Goal: Check status: Check status

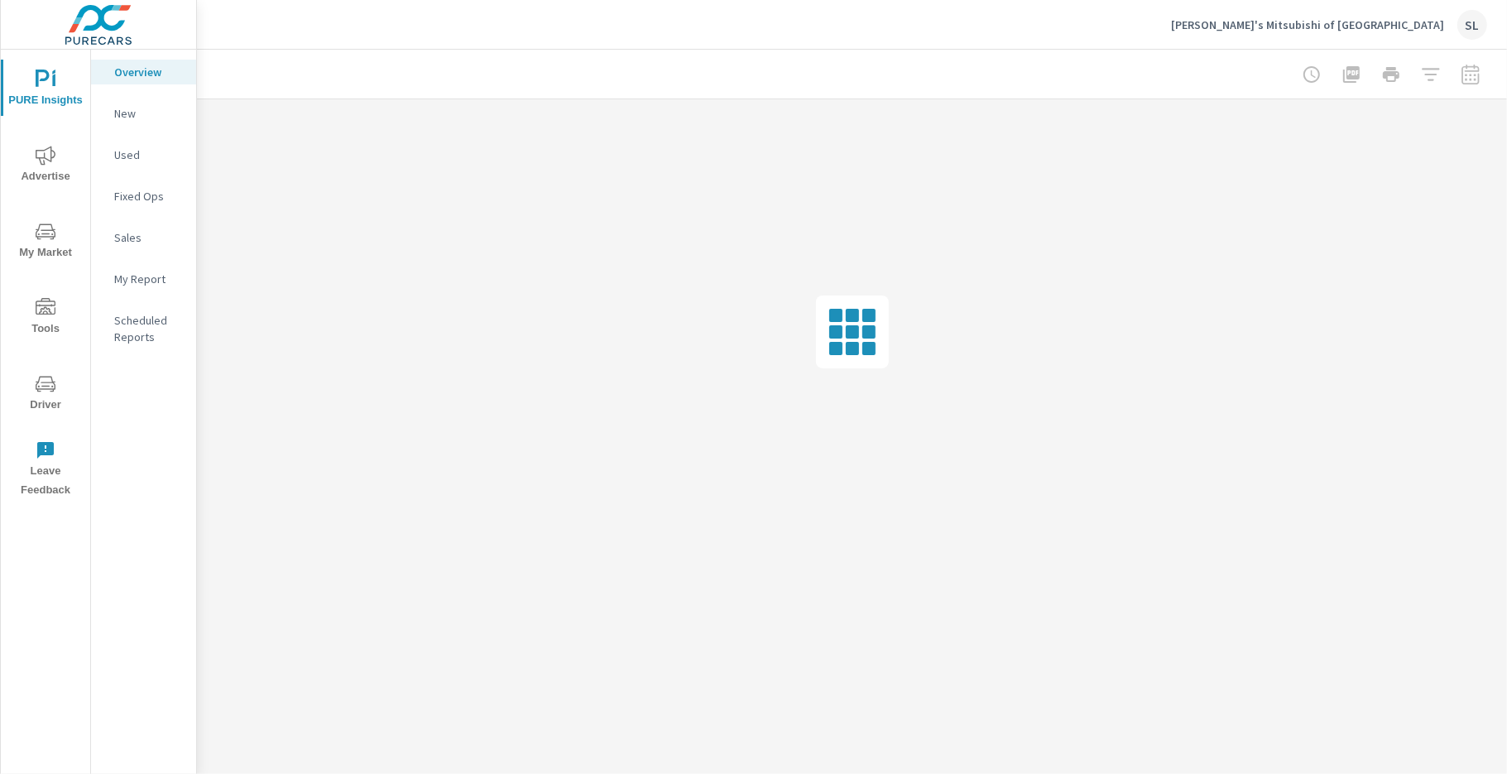
click at [52, 162] on icon "nav menu" at bounding box center [46, 156] width 20 height 20
click at [133, 116] on p "Search" at bounding box center [148, 113] width 69 height 17
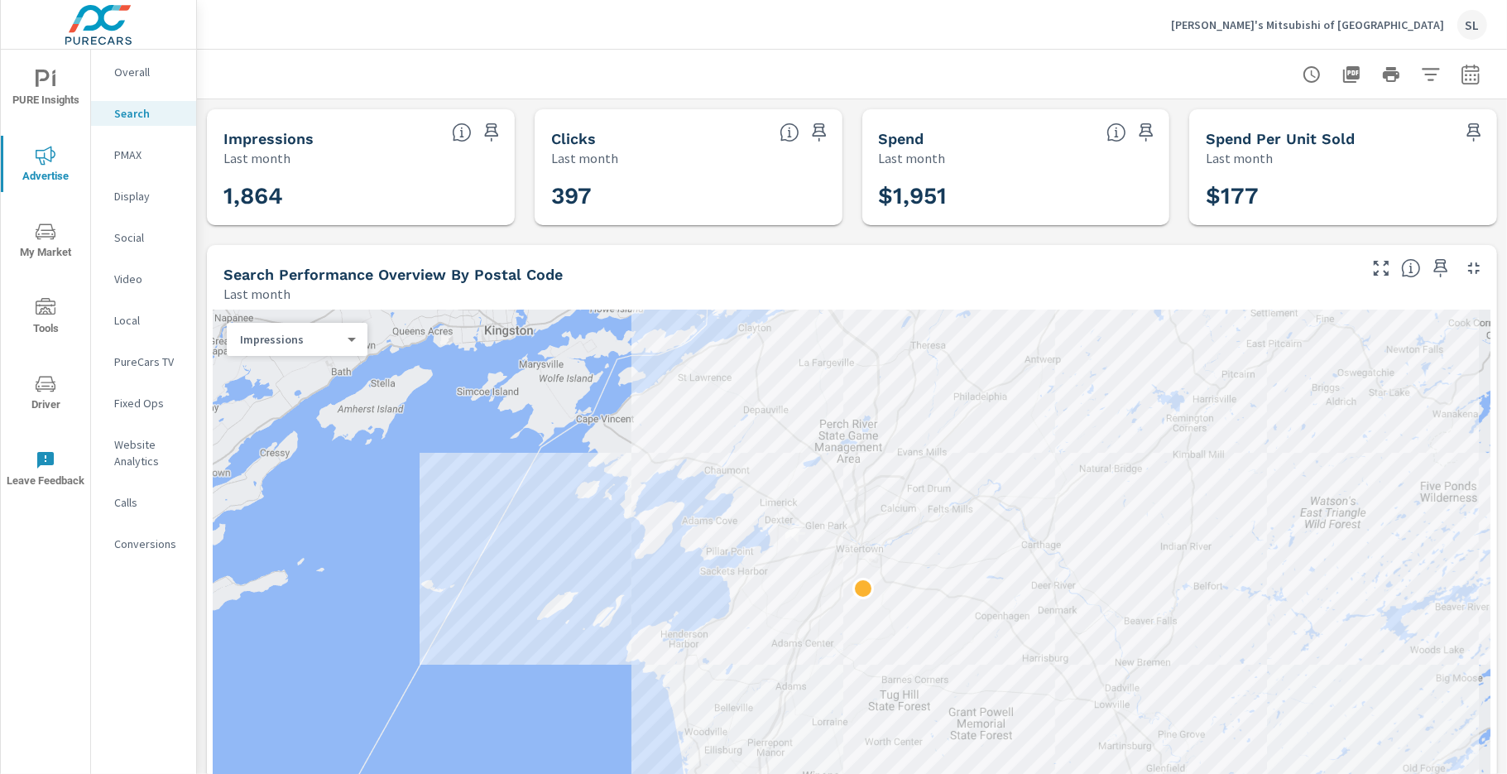
click at [1421, 72] on icon "button" at bounding box center [1431, 75] width 20 height 20
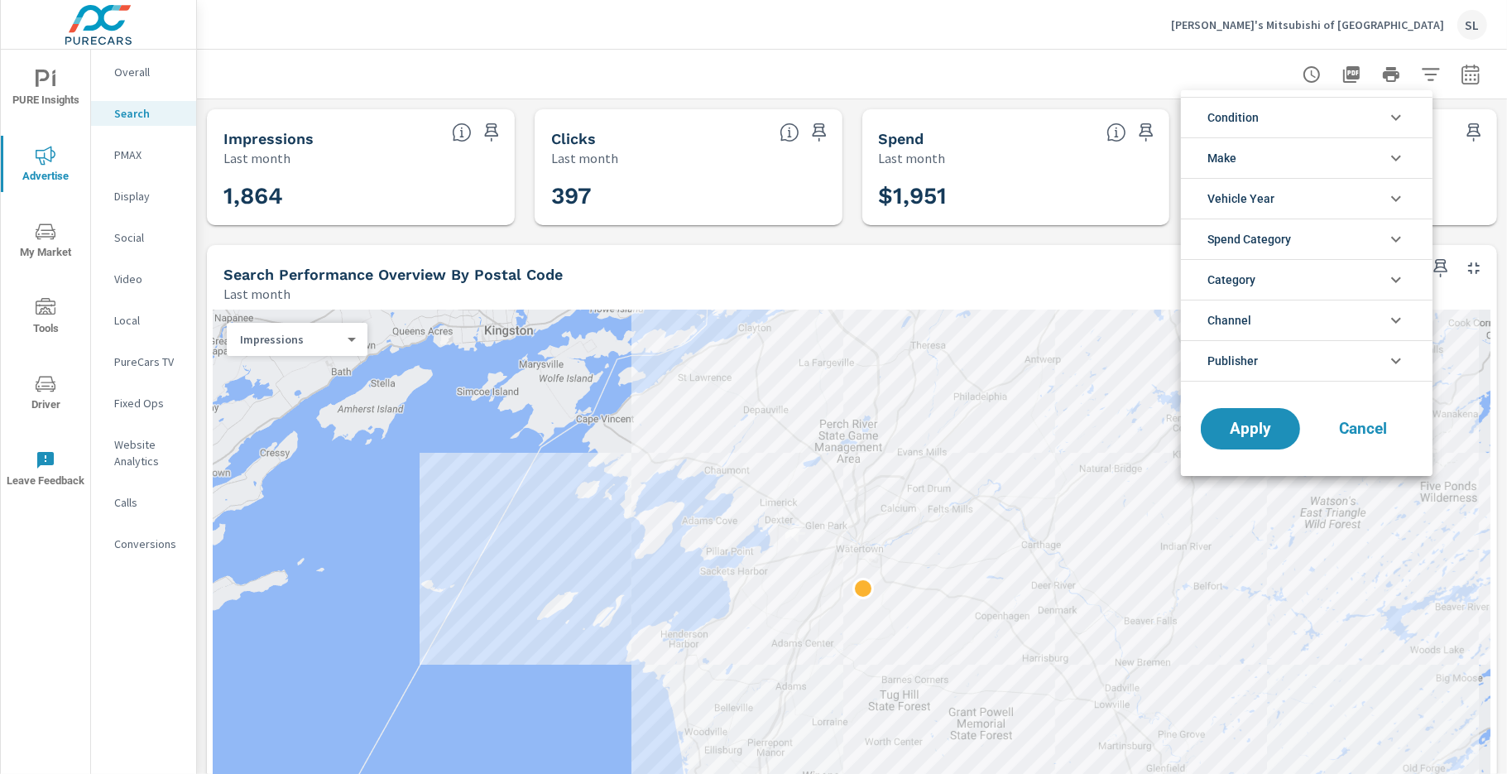
click at [1420, 73] on div at bounding box center [753, 387] width 1507 height 774
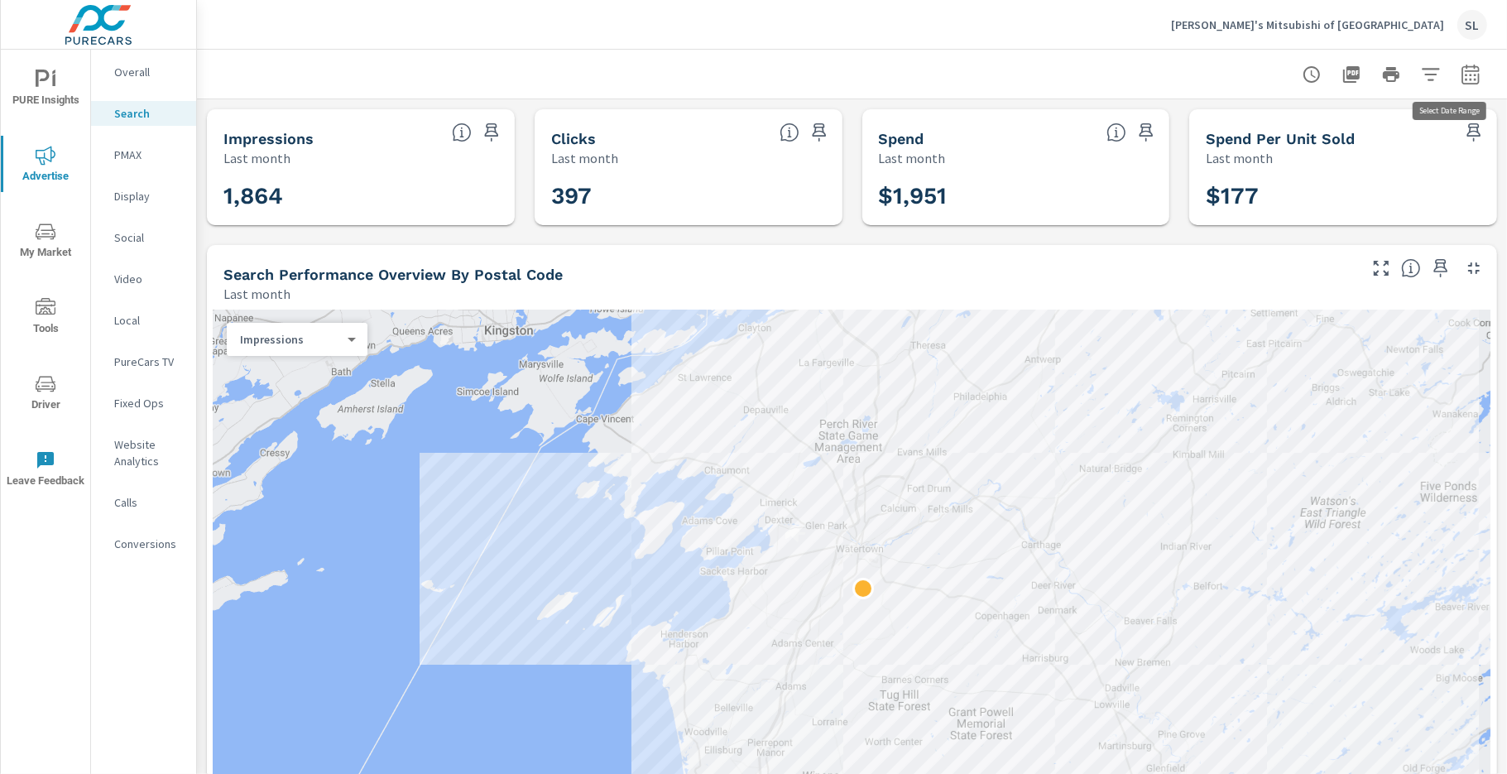
click at [1461, 77] on icon "button" at bounding box center [1471, 75] width 20 height 20
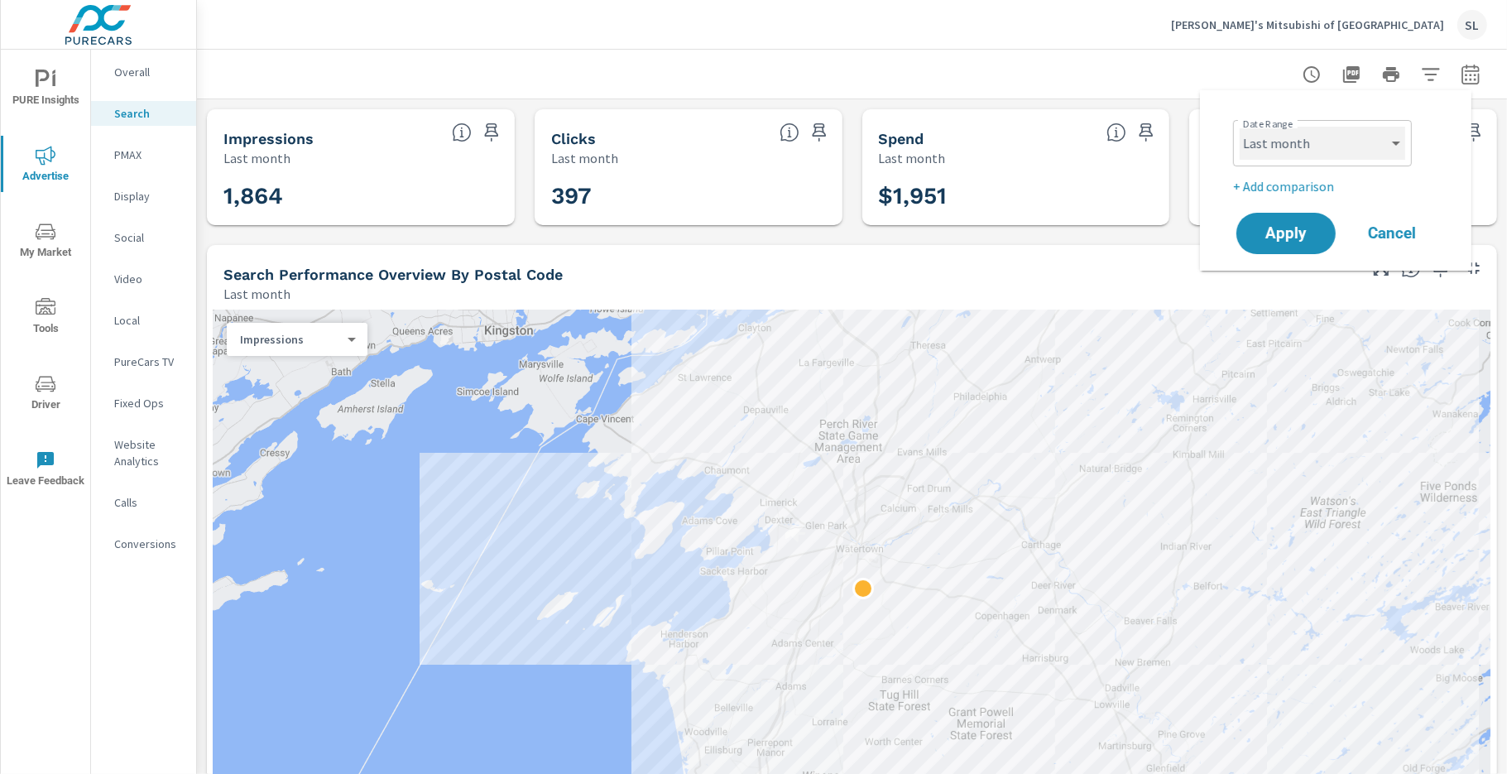
click at [1363, 150] on select "Custom [DATE] Last week Last 7 days Last 14 days Last 30 days Last 45 days Last…" at bounding box center [1323, 143] width 166 height 33
select select "custom"
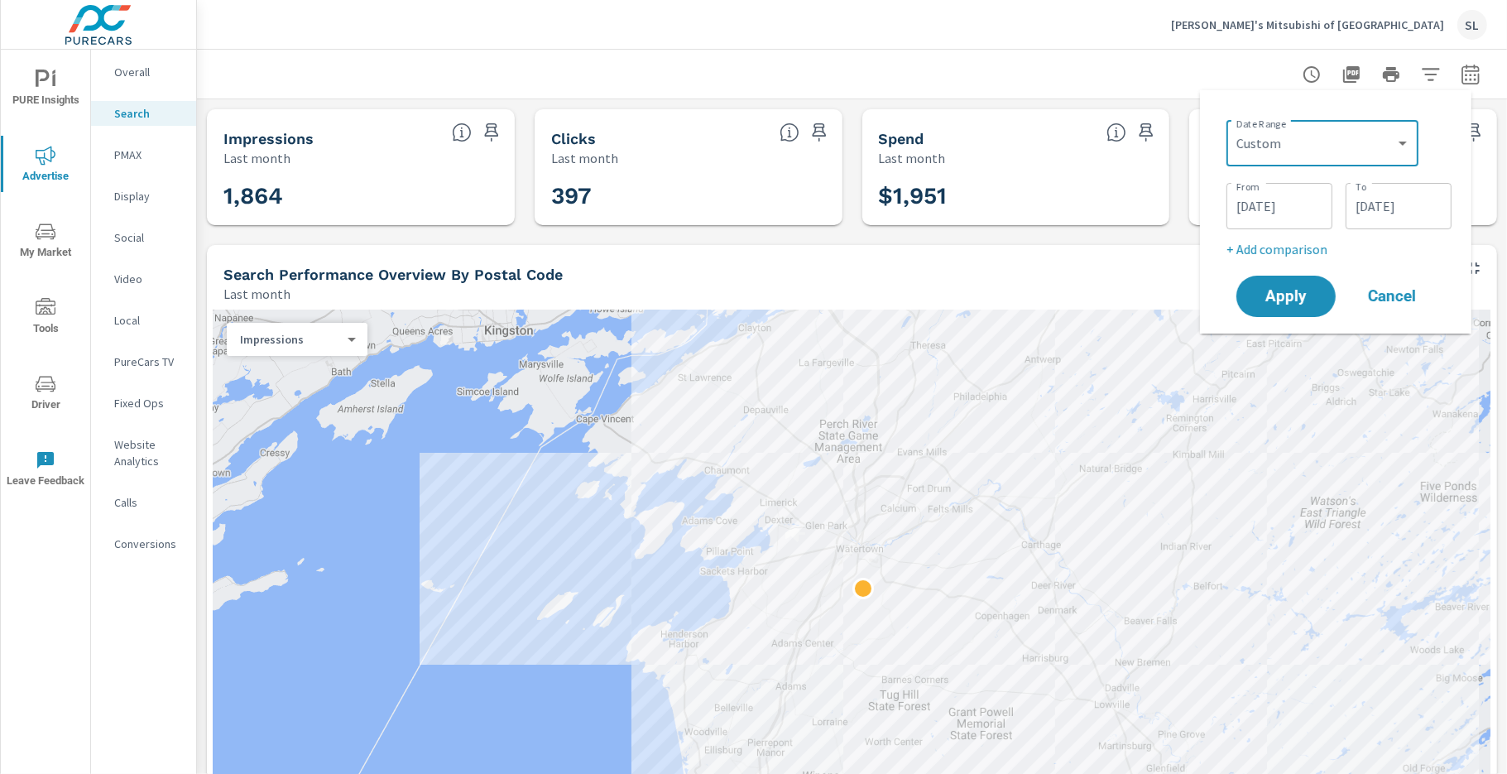
click at [1427, 218] on input "[DATE]" at bounding box center [1399, 206] width 93 height 33
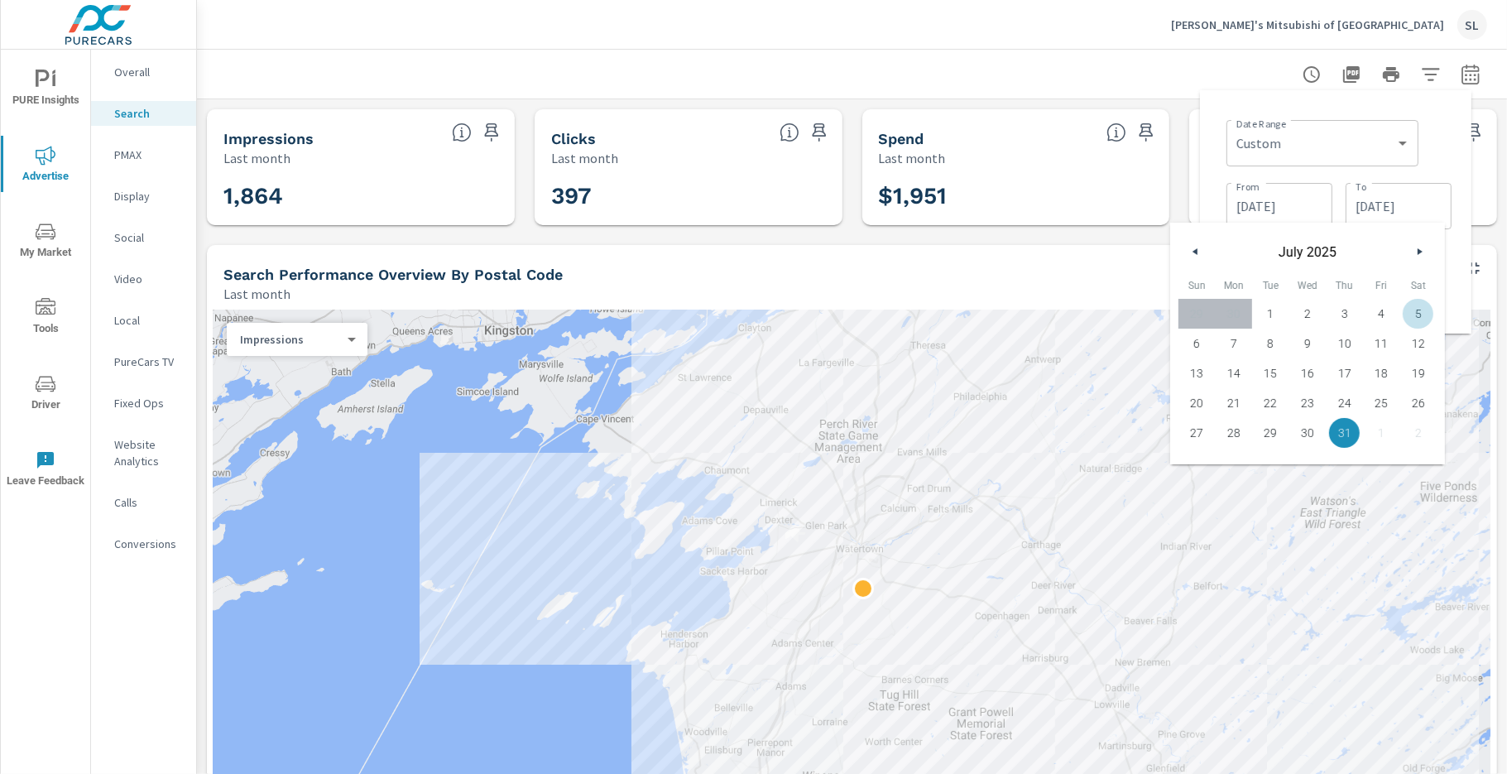
click at [1413, 239] on div "[DATE]" at bounding box center [1307, 248] width 275 height 50
click at [1415, 248] on button "button" at bounding box center [1420, 252] width 20 height 20
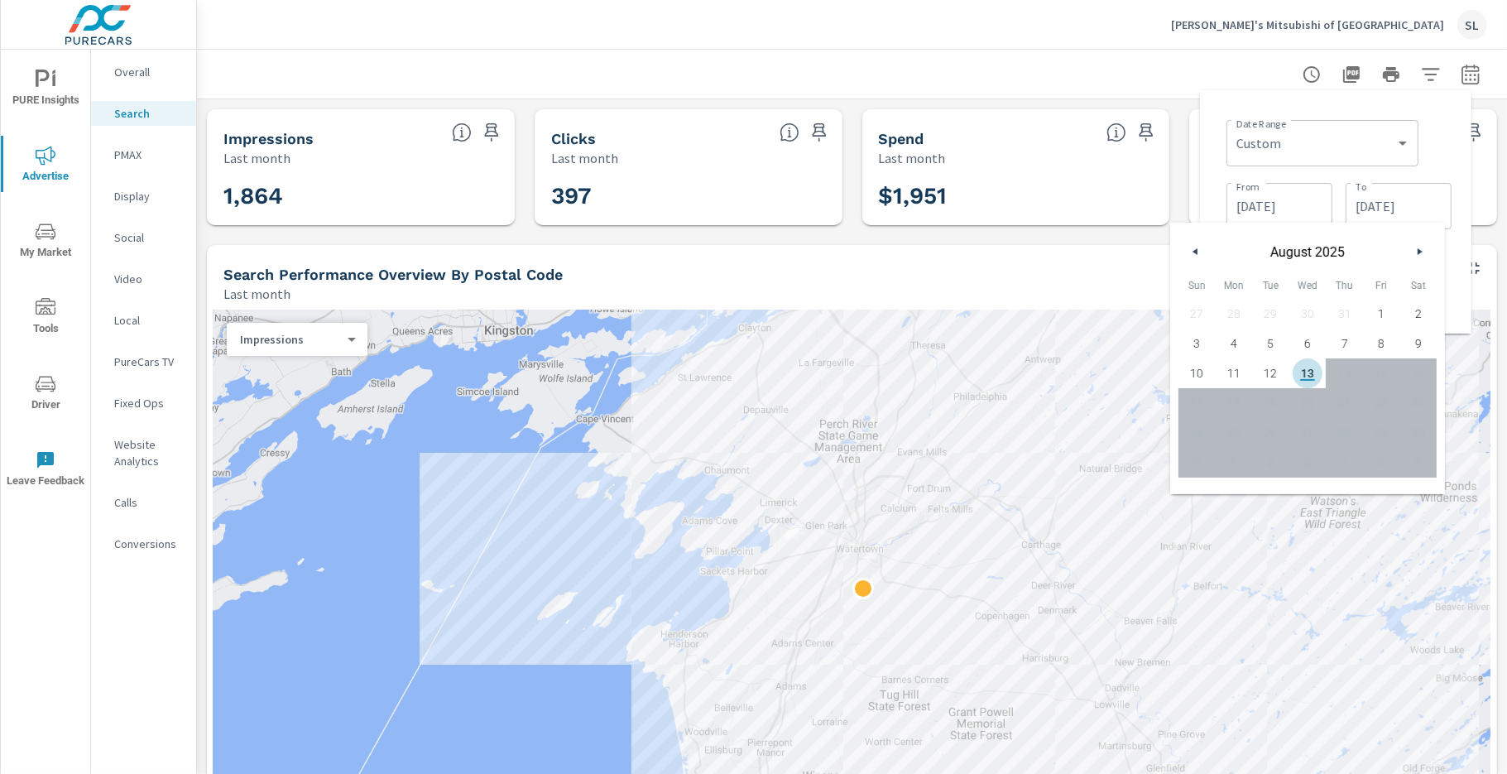
click at [1302, 376] on span "13" at bounding box center [1308, 374] width 37 height 22
type input "[DATE]"
click at [1423, 214] on input "[DATE]" at bounding box center [1399, 206] width 93 height 33
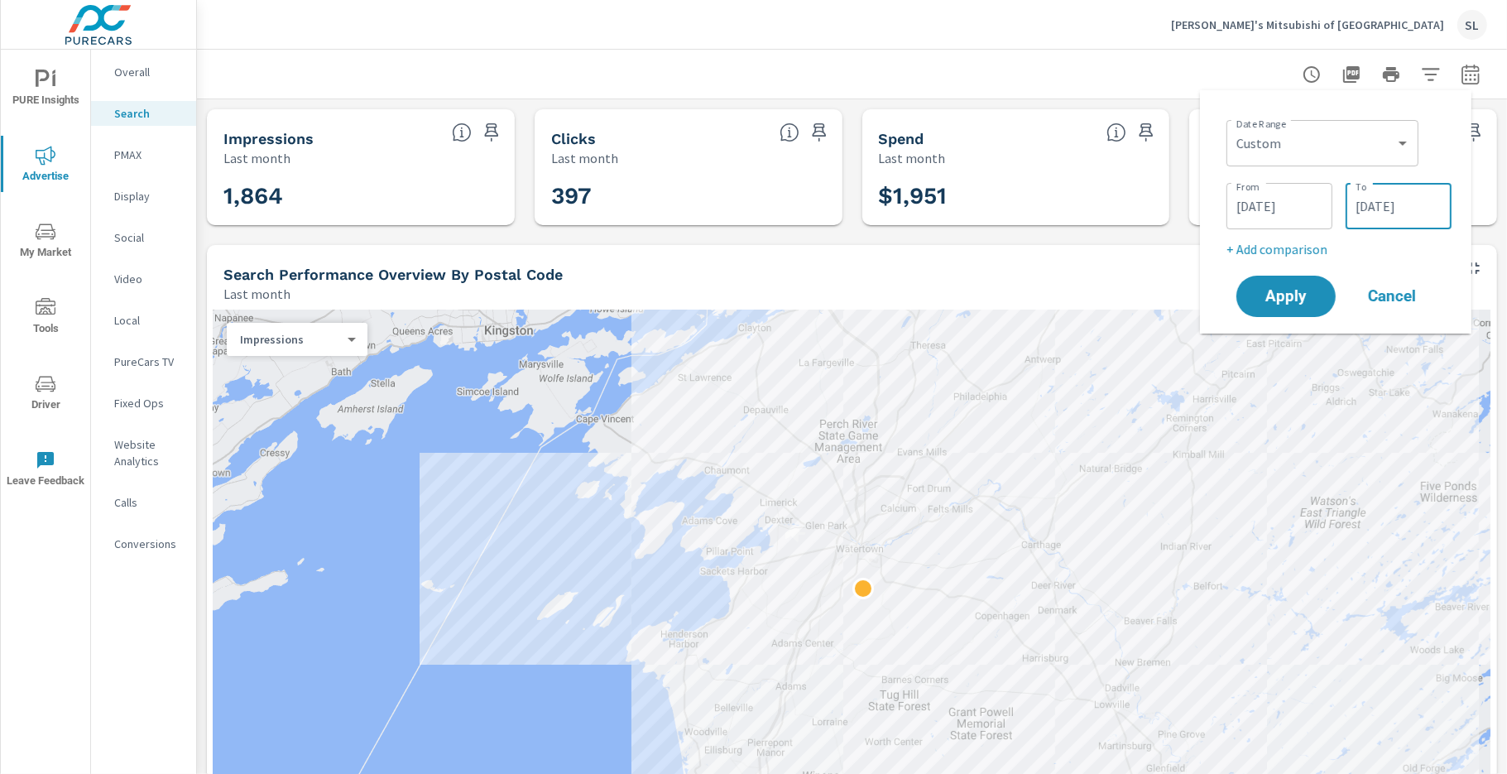
click at [1337, 310] on div "Apply Cancel" at bounding box center [1339, 296] width 212 height 48
click at [1300, 305] on span "Apply" at bounding box center [1286, 297] width 68 height 16
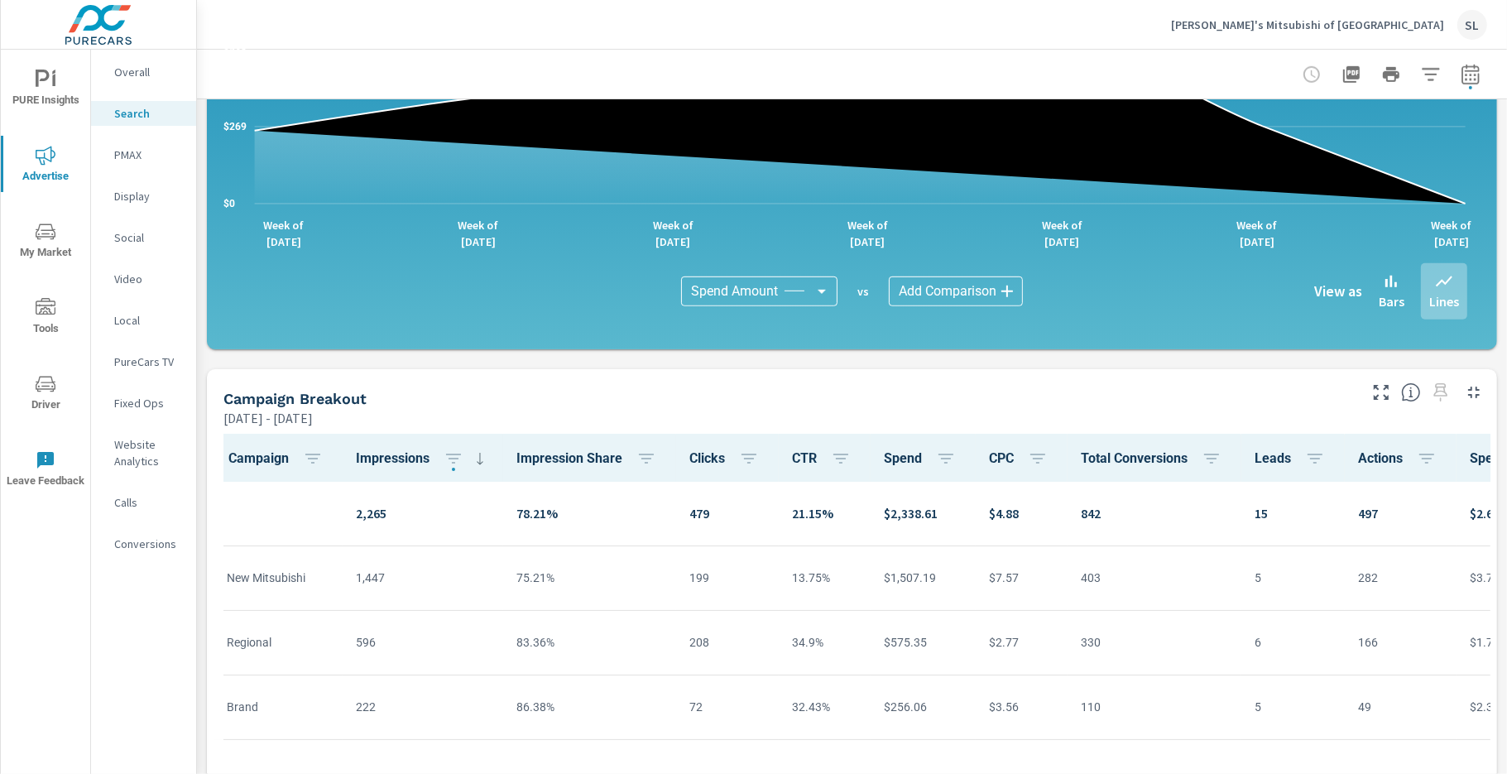
scroll to position [1027, 0]
